Goal: Task Accomplishment & Management: Use online tool/utility

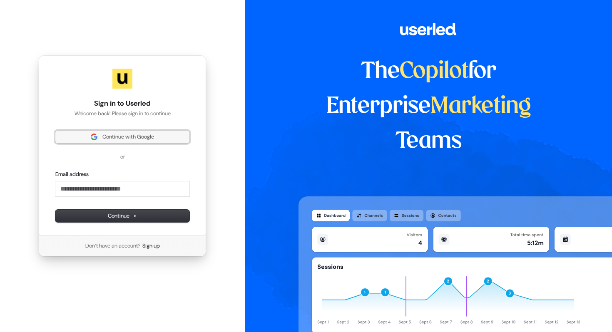
click at [121, 137] on span "Continue with Google" at bounding box center [128, 136] width 52 height 7
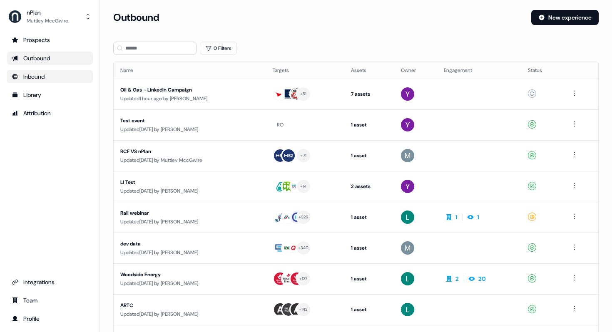
click at [55, 80] on div "Inbound" at bounding box center [50, 76] width 76 height 8
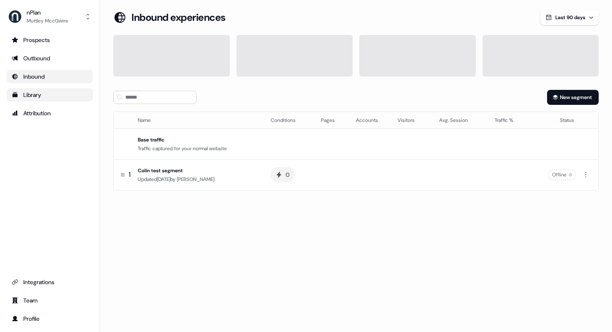
click at [49, 97] on div "Library" at bounding box center [50, 95] width 76 height 8
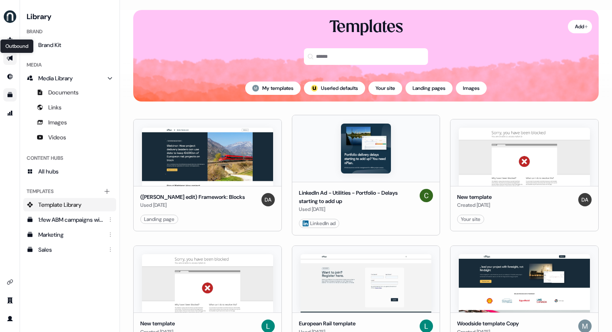
click at [9, 59] on icon "Go to outbound experience" at bounding box center [10, 58] width 6 height 5
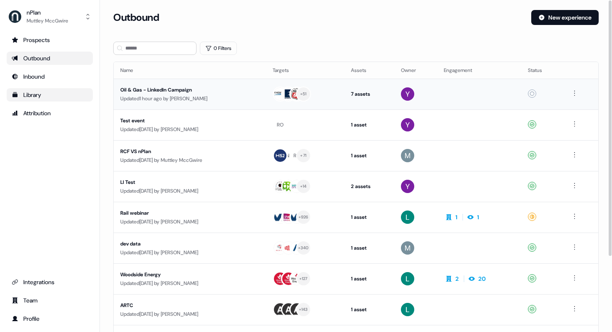
click at [173, 97] on div "Updated 1 hour ago by [PERSON_NAME]" at bounding box center [189, 99] width 139 height 8
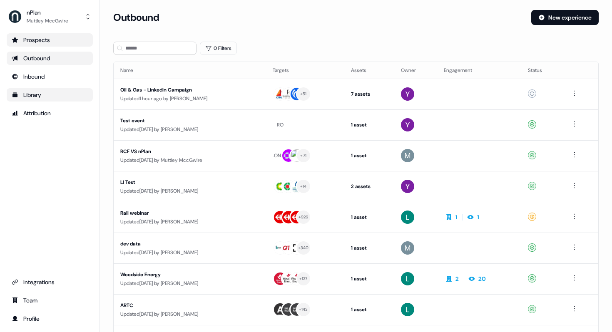
click at [52, 40] on div "Prospects" at bounding box center [50, 40] width 76 height 8
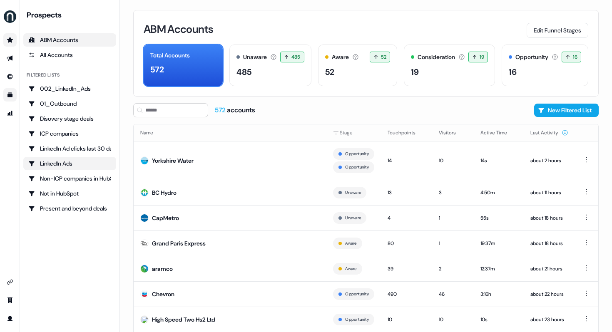
click at [66, 165] on div "LinkedIn Ads" at bounding box center [69, 164] width 83 height 8
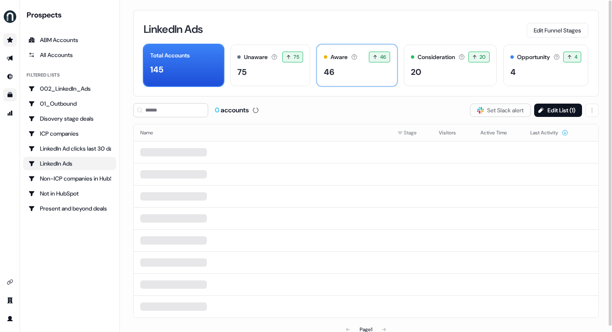
scroll to position [5, 0]
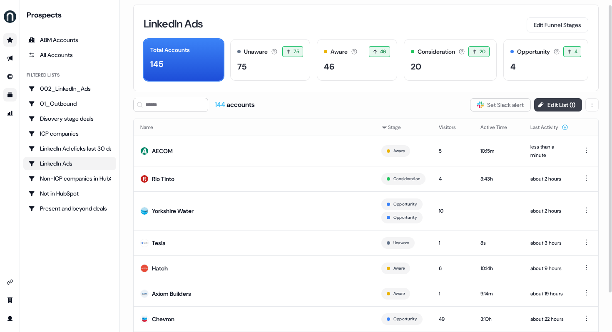
click at [563, 105] on button "Edit List ( 1 )" at bounding box center [558, 104] width 48 height 13
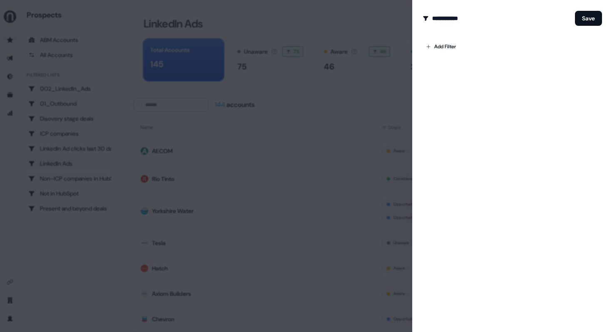
scroll to position [6, 0]
click at [359, 25] on div at bounding box center [306, 166] width 612 height 332
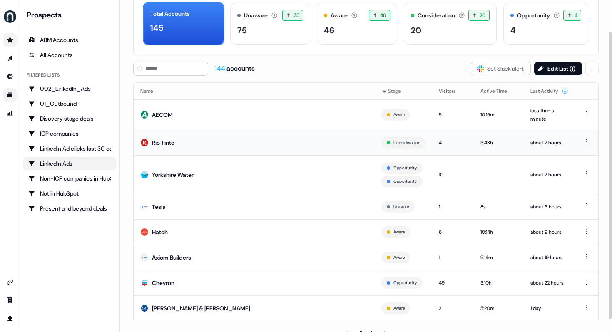
scroll to position [24, 0]
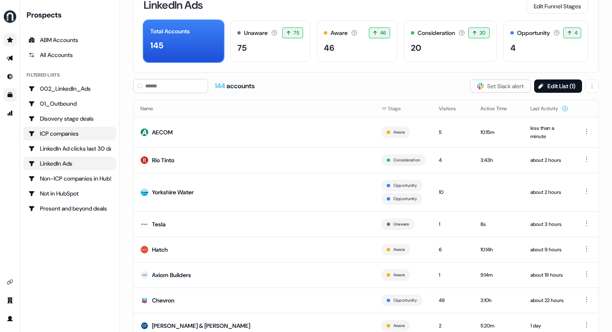
click at [62, 134] on div "ICP companies" at bounding box center [69, 134] width 83 height 8
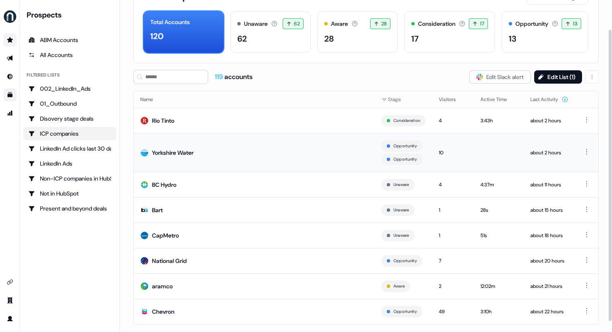
scroll to position [45, 0]
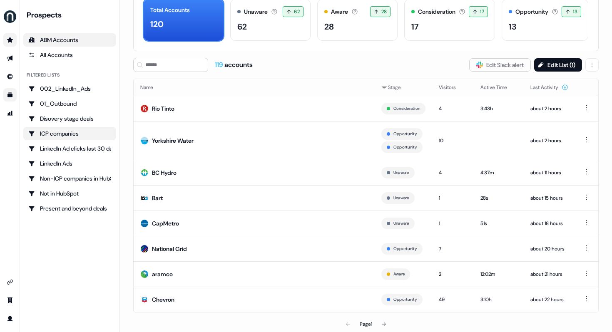
click at [57, 41] on div "ABM Accounts" at bounding box center [69, 40] width 83 height 8
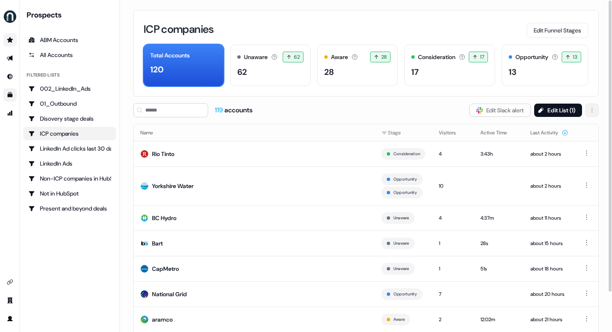
click at [597, 111] on html "For the best experience switch devices to a bigger screen. Go to [DOMAIN_NAME] …" at bounding box center [306, 166] width 612 height 332
click at [592, 110] on html "For the best experience switch devices to a bigger screen. Go to [DOMAIN_NAME] …" at bounding box center [306, 166] width 612 height 332
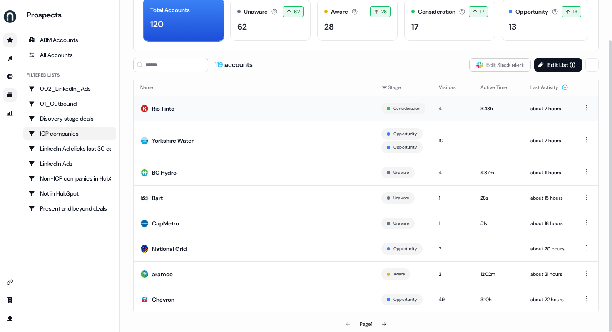
click at [172, 107] on div "Rio Tinto" at bounding box center [163, 109] width 22 height 8
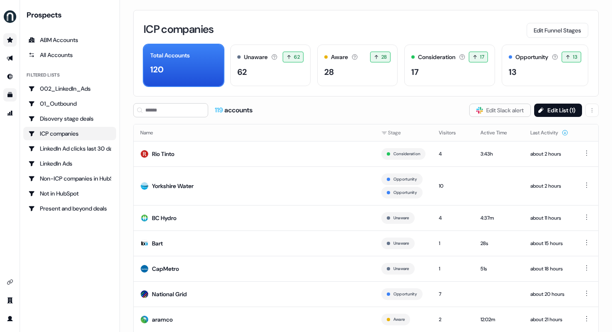
click at [51, 76] on div "Filtered lists" at bounding box center [43, 75] width 33 height 7
click at [58, 42] on div "ABM Accounts" at bounding box center [69, 40] width 83 height 8
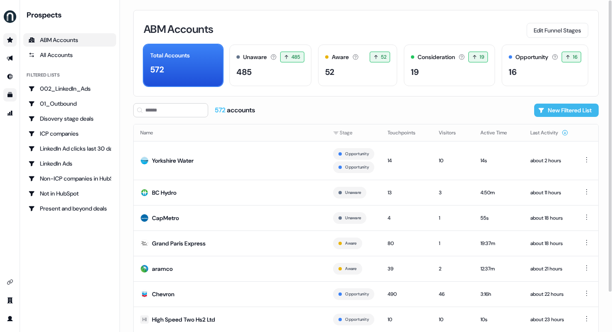
click at [553, 110] on button "New Filtered List" at bounding box center [566, 110] width 65 height 13
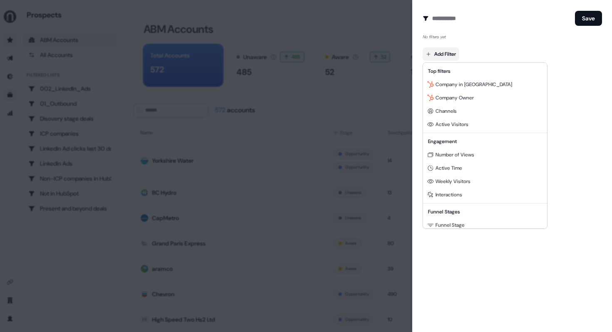
click at [444, 52] on body "For the best experience switch devices to a bigger screen. Go to [DOMAIN_NAME] …" at bounding box center [306, 166] width 612 height 332
click at [596, 17] on div at bounding box center [306, 166] width 612 height 332
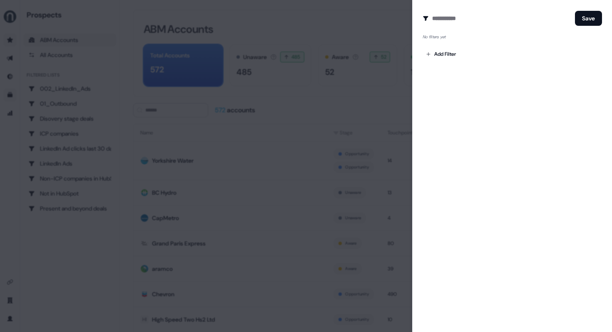
click at [362, 21] on div at bounding box center [306, 166] width 612 height 332
